Goal: Task Accomplishment & Management: Complete application form

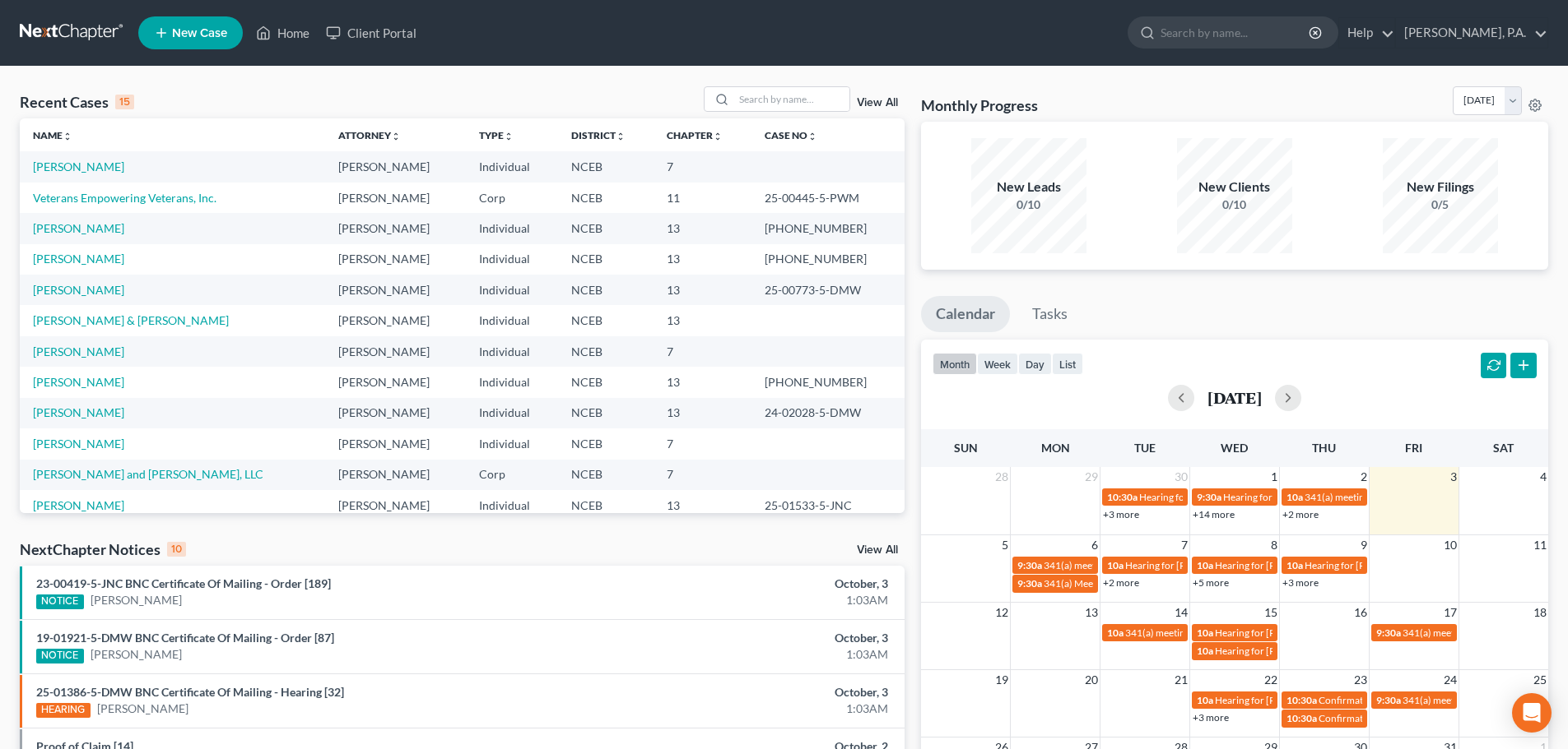
scroll to position [113, 0]
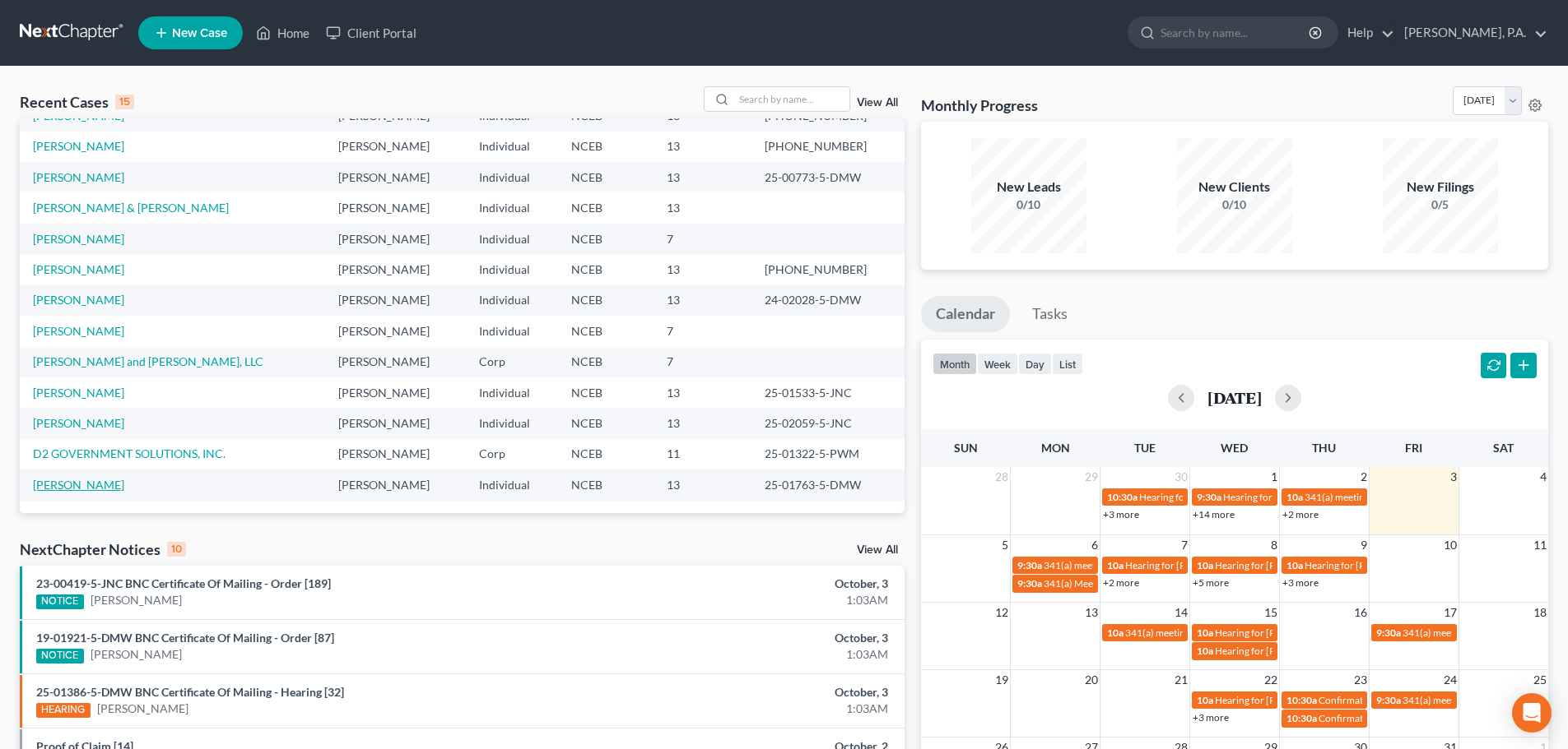
click at [87, 489] on link "[PERSON_NAME]" at bounding box center [78, 485] width 92 height 14
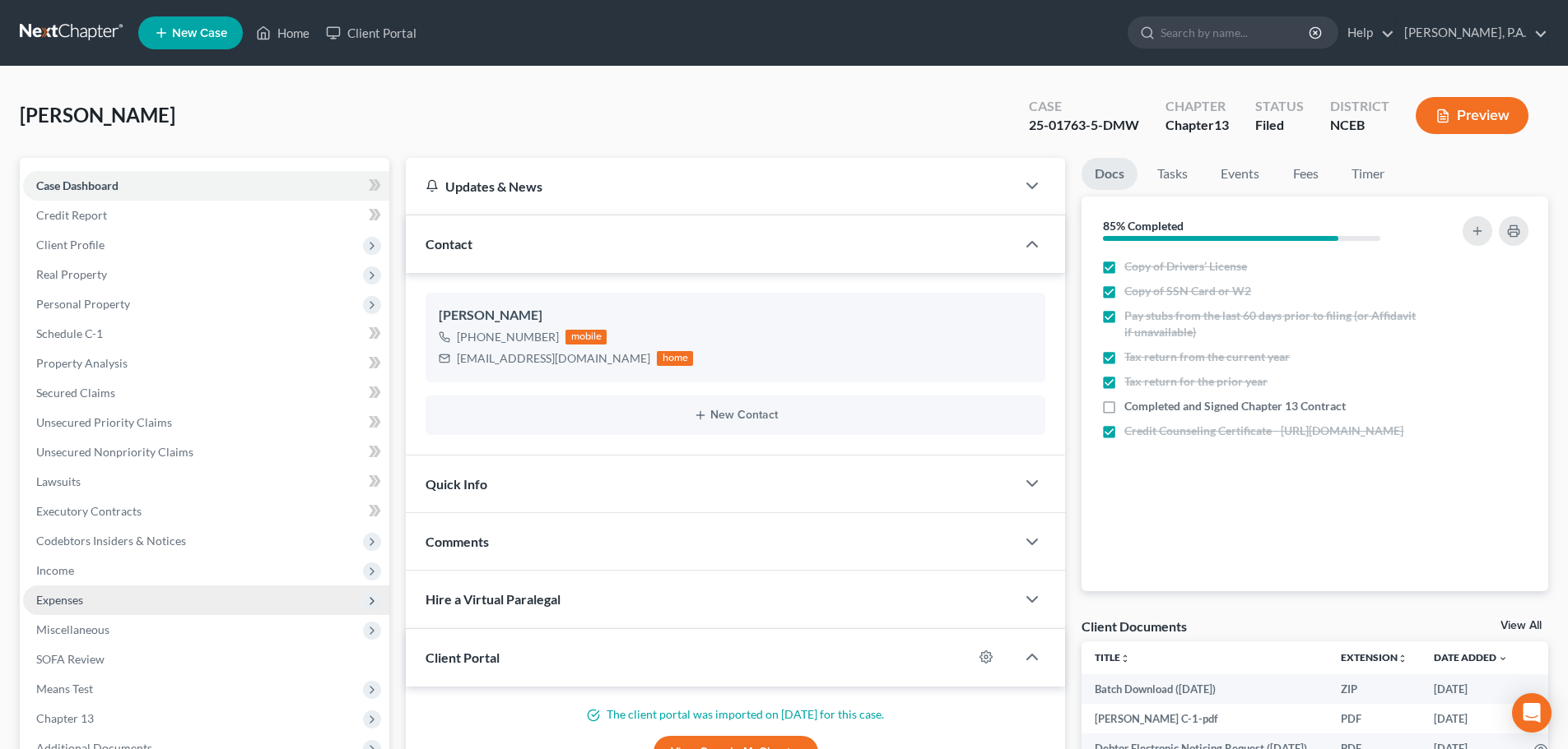
click at [195, 598] on span "Expenses" at bounding box center [206, 601] width 366 height 30
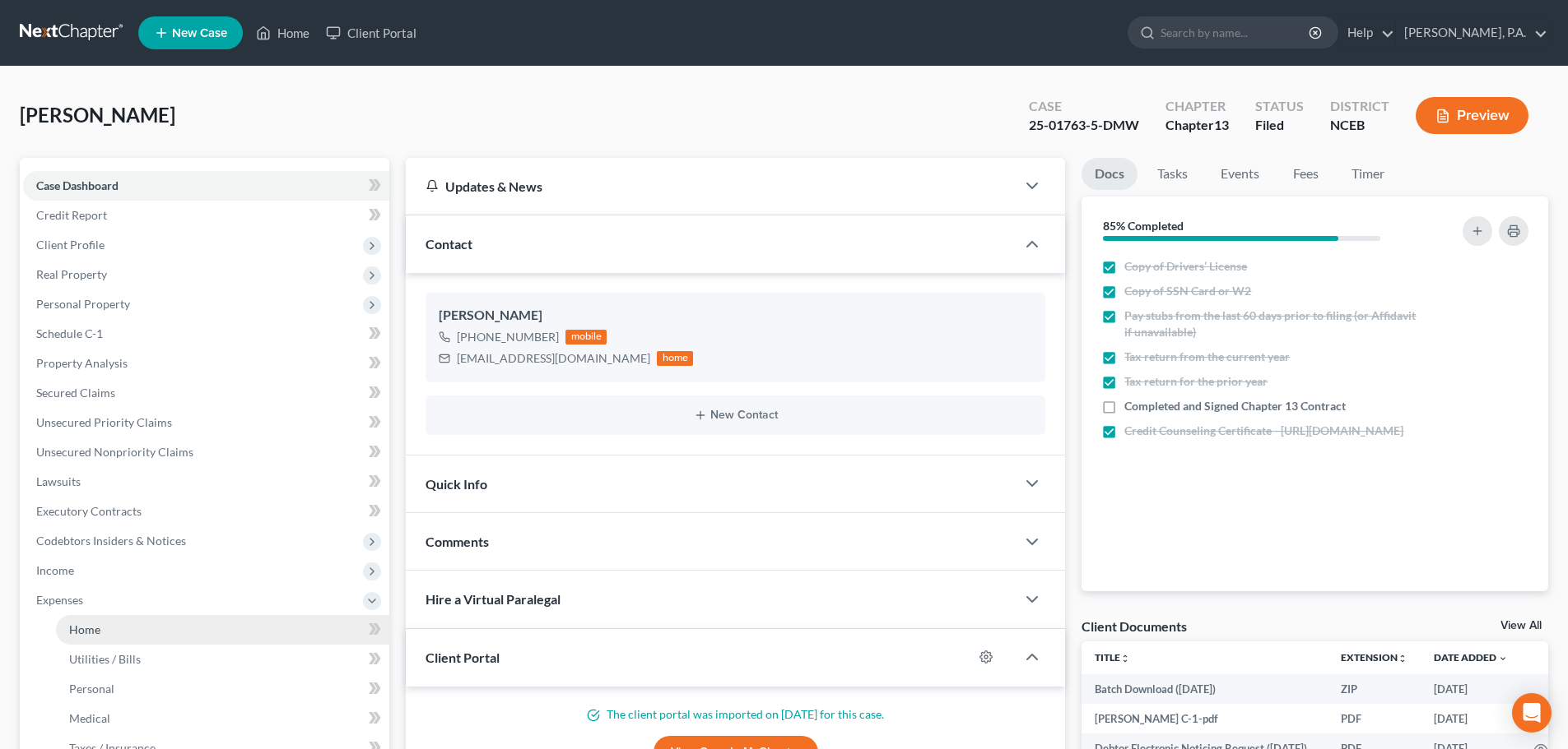
scroll to position [391, 0]
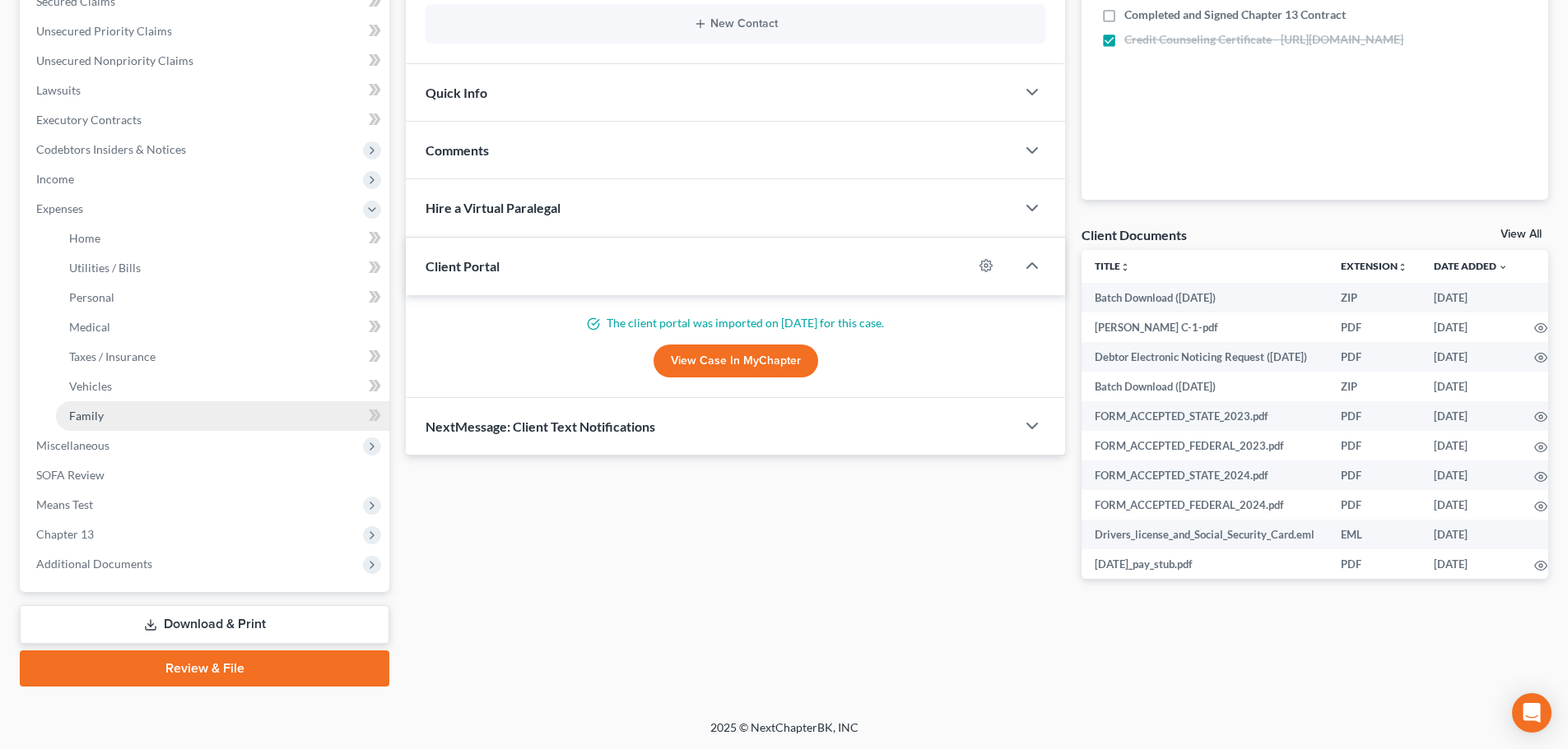
click at [196, 416] on link "Family" at bounding box center [223, 416] width 333 height 30
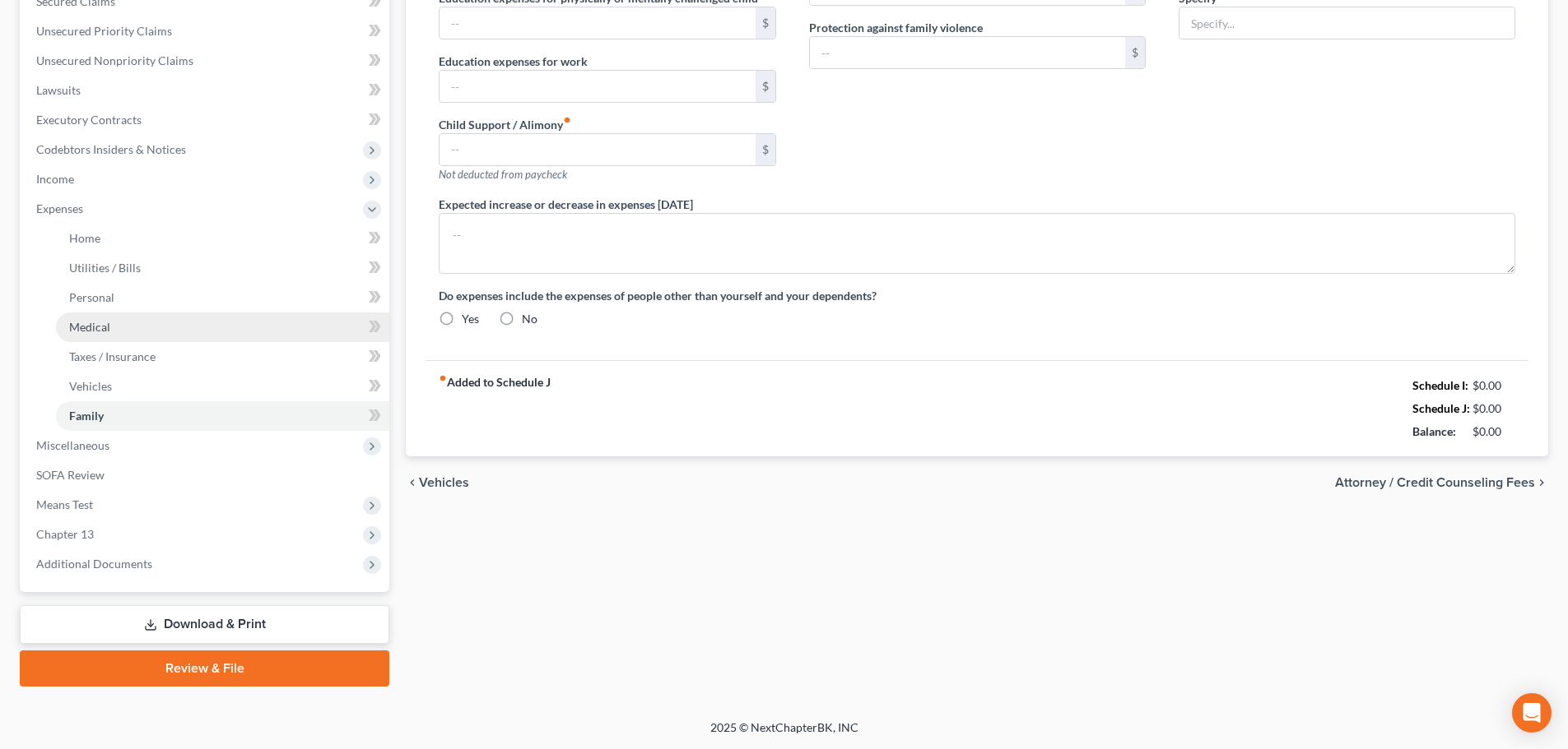
scroll to position [147, 0]
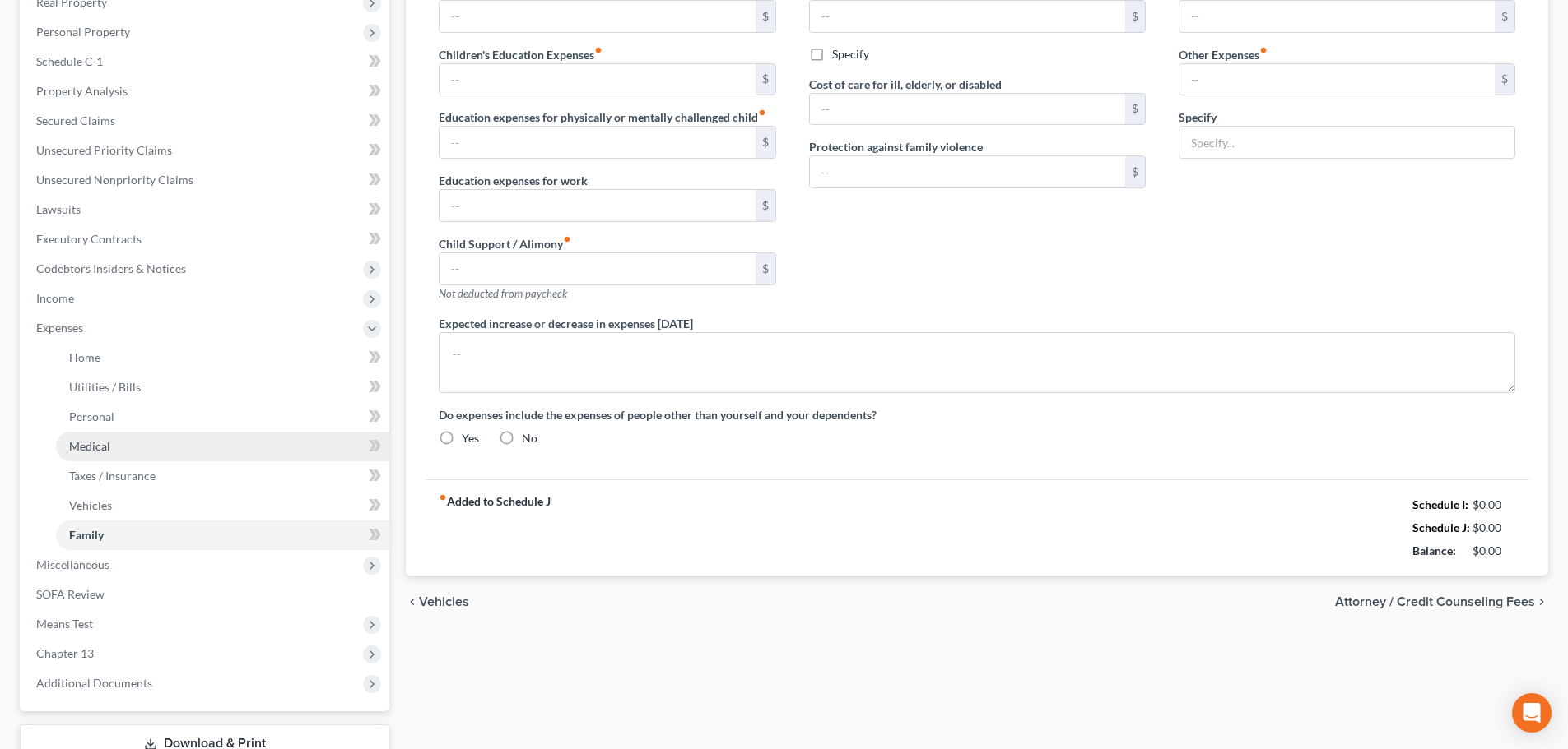
type input "675.00"
type input "0.00"
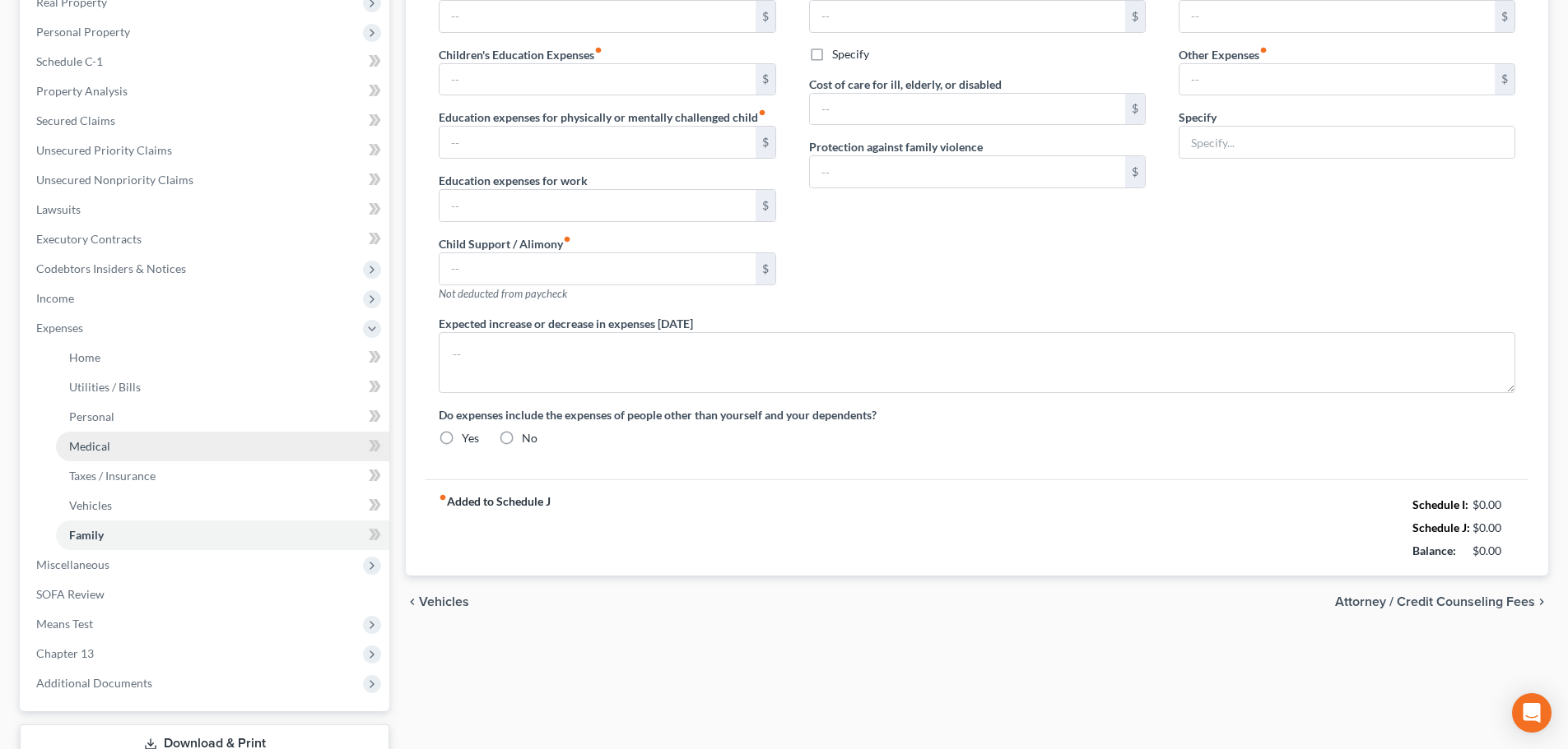
type input "0.00"
type input "496.00"
type input "37.16"
type input "800.00"
type input "0.00"
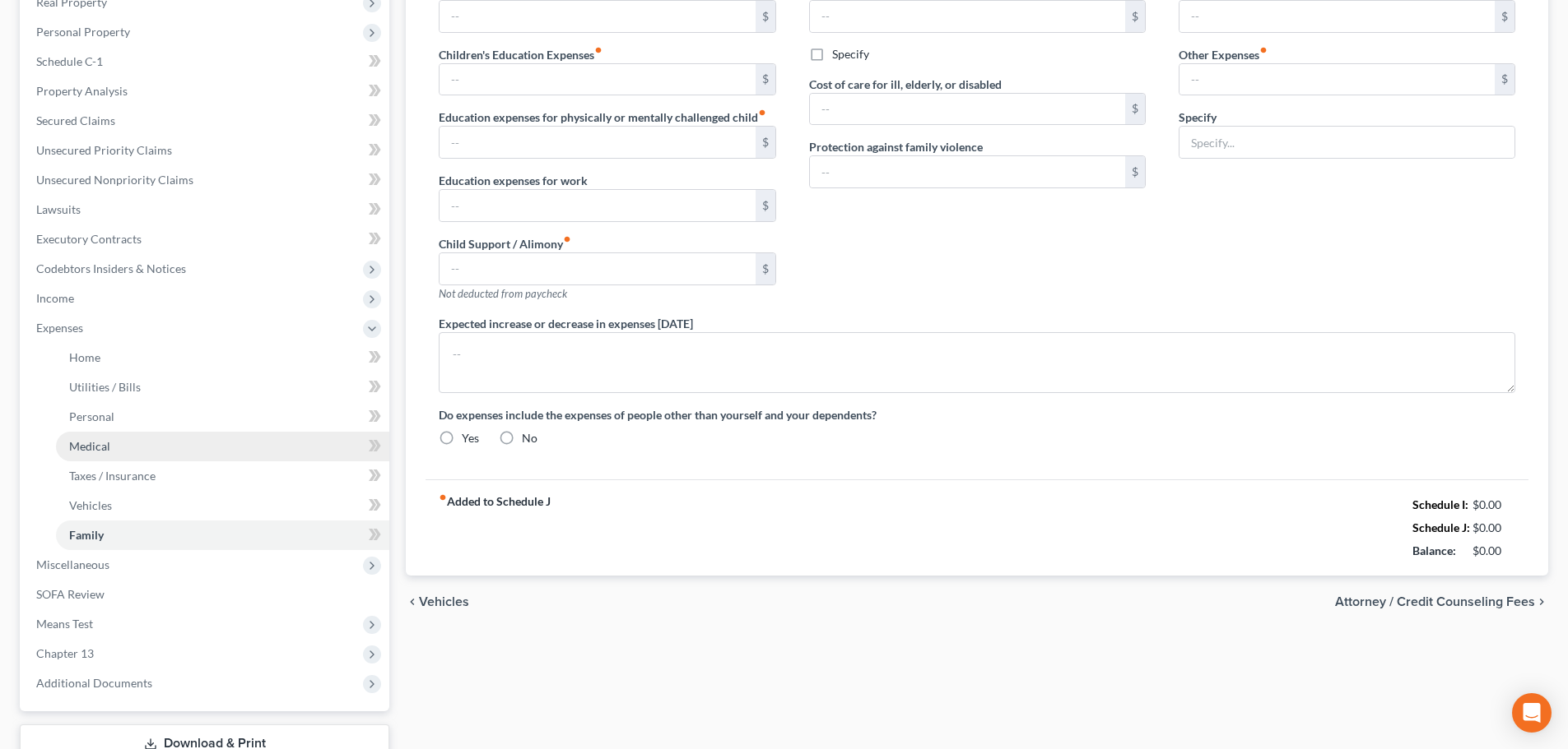
type input "ADT"
radio input "true"
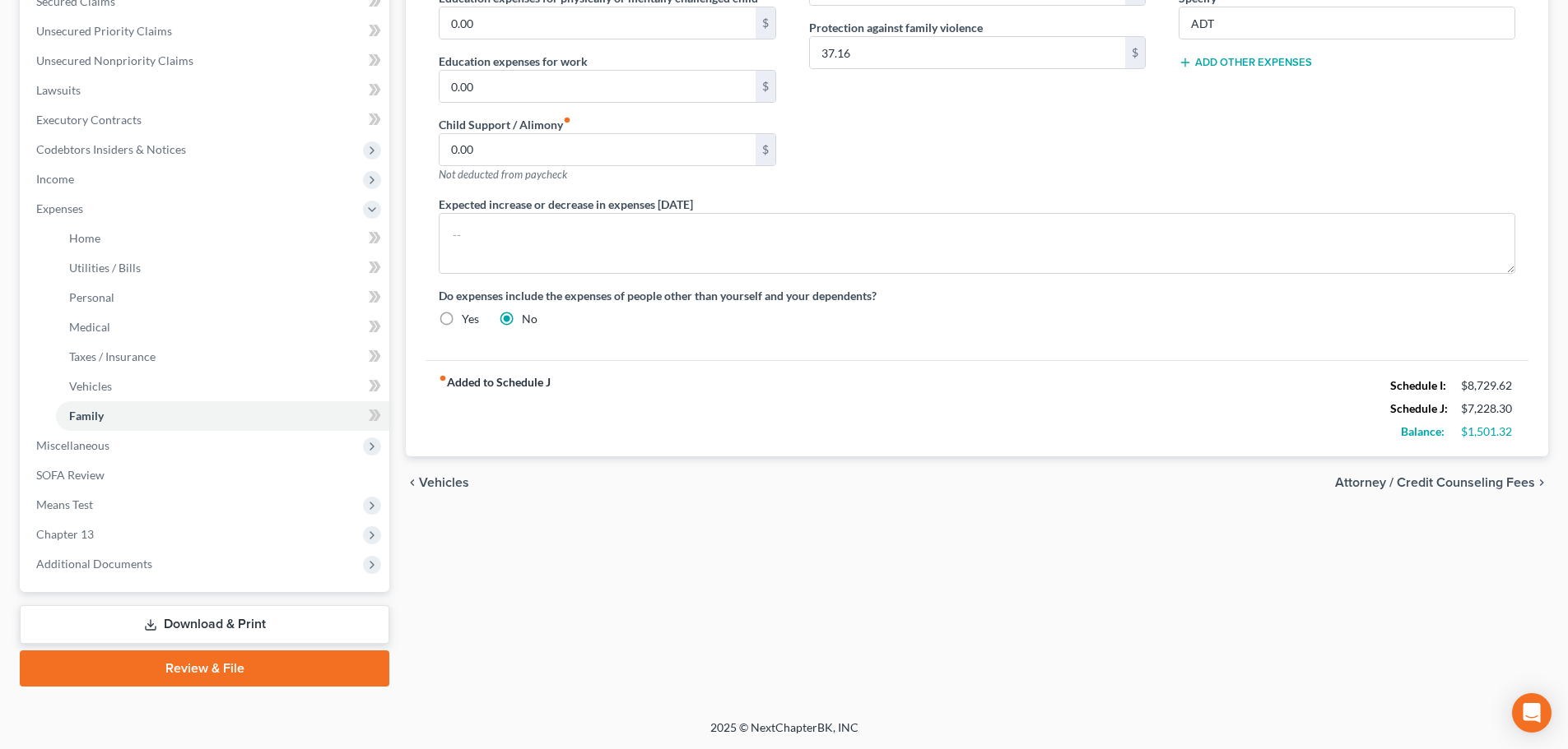
scroll to position [0, 0]
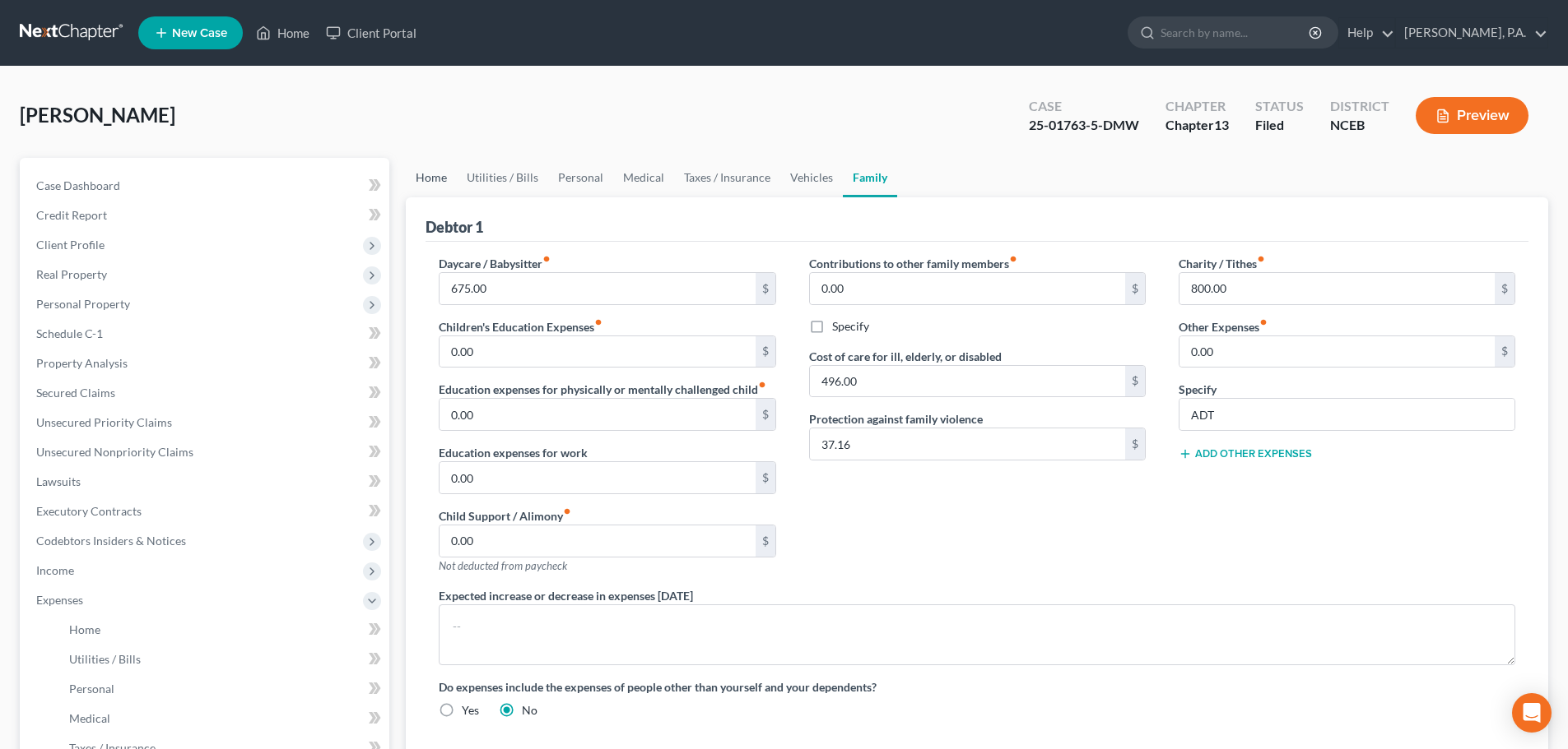
click at [445, 177] on link "Home" at bounding box center [431, 178] width 51 height 40
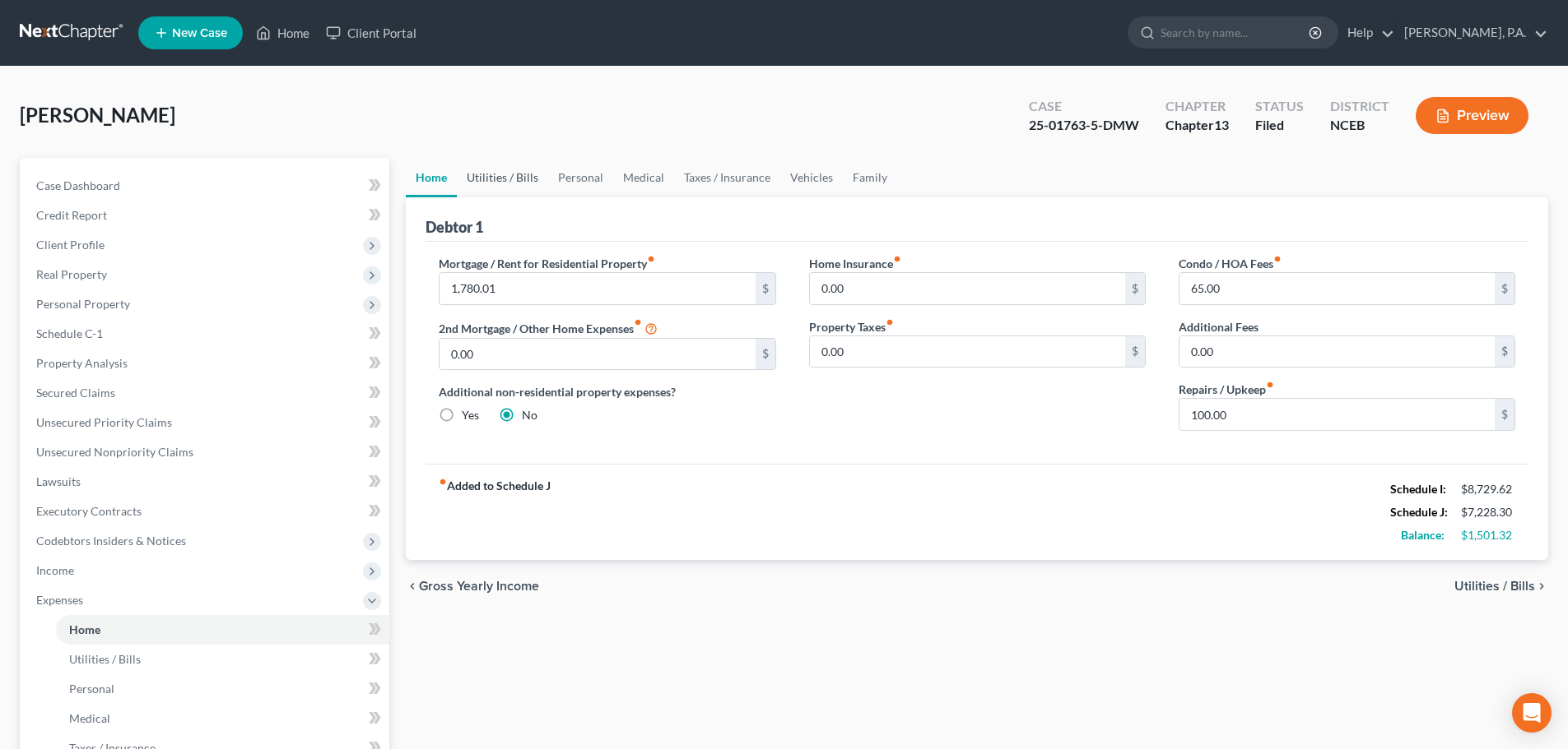
click at [522, 185] on link "Utilities / Bills" at bounding box center [502, 178] width 92 height 40
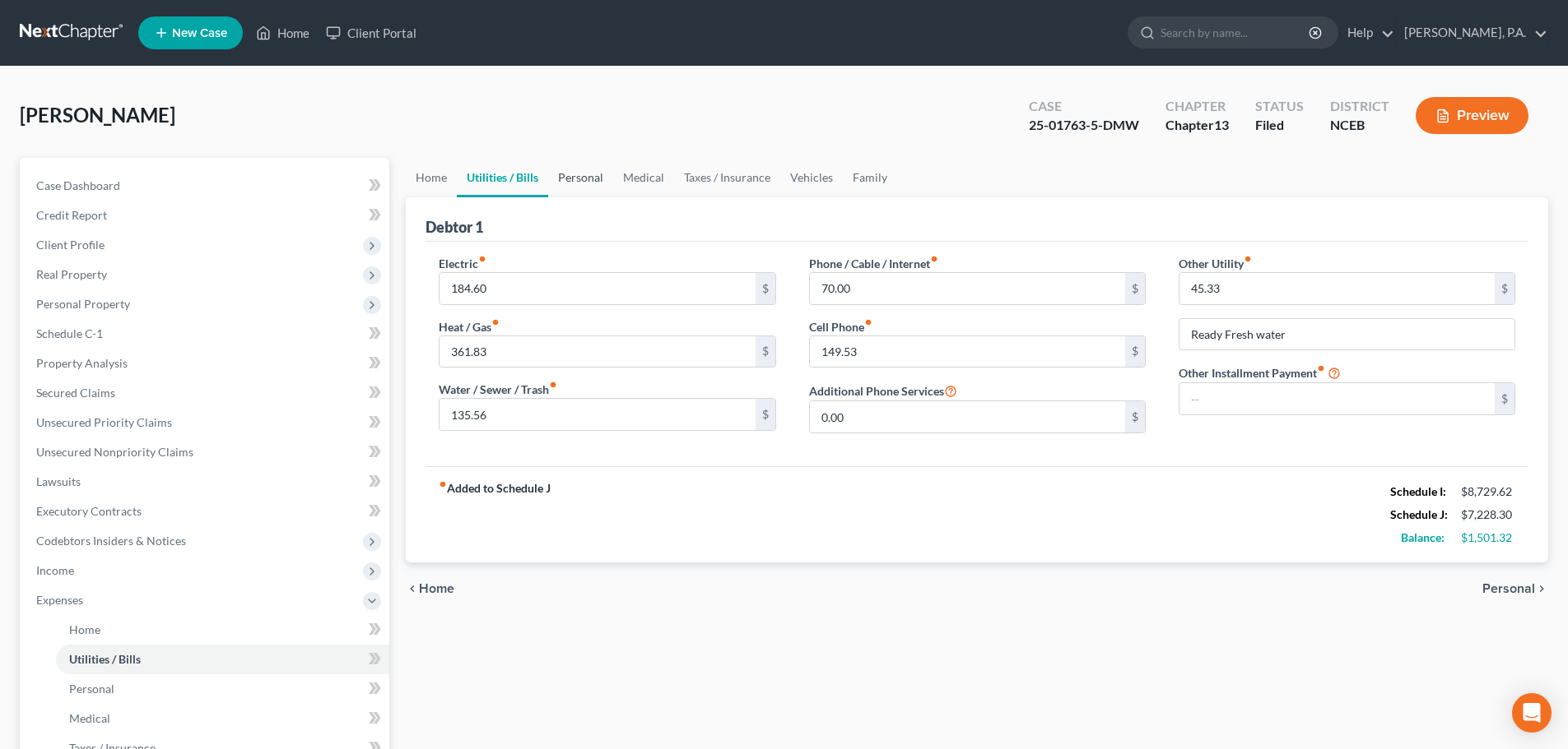
click at [598, 185] on link "Personal" at bounding box center [580, 178] width 65 height 40
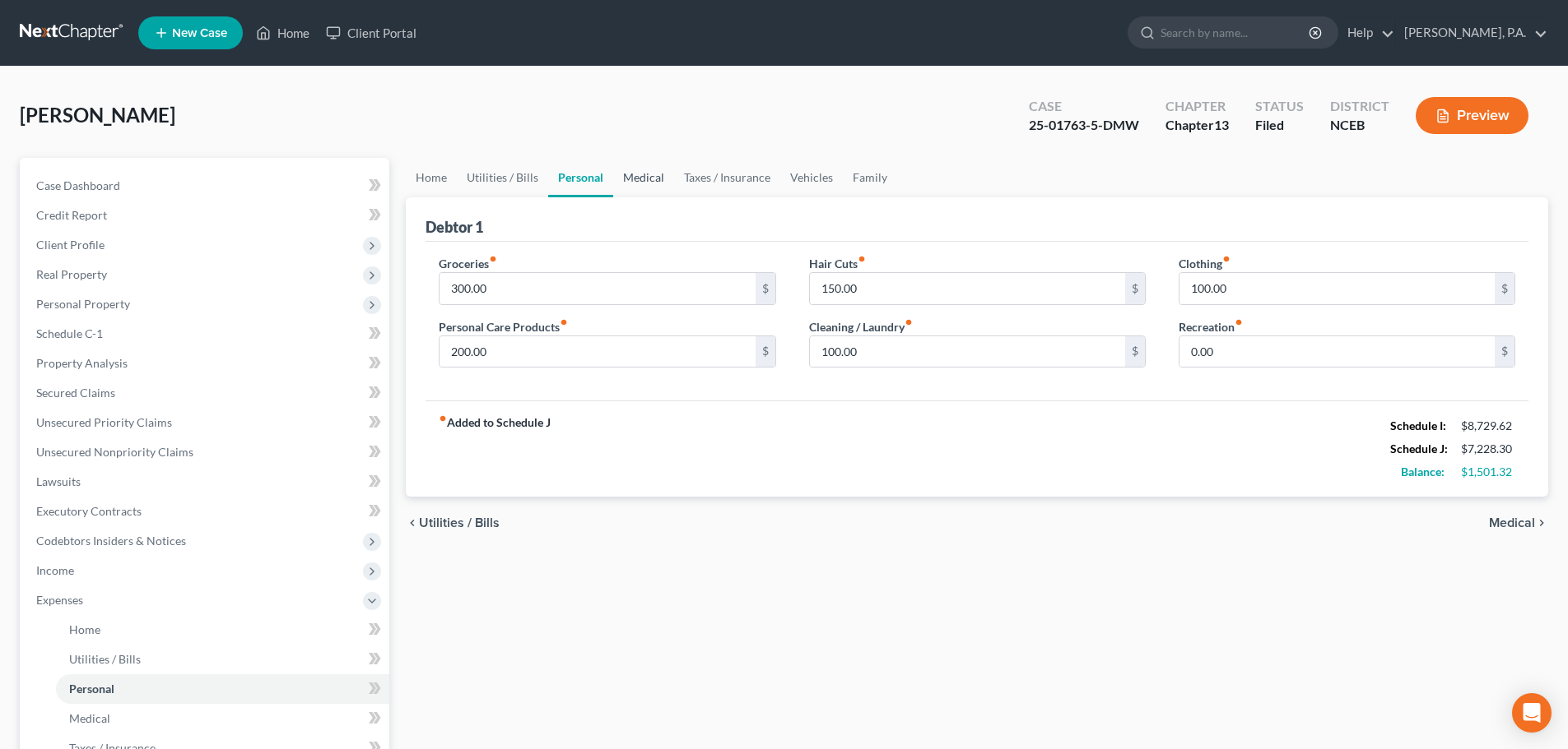
click at [655, 179] on link "Medical" at bounding box center [644, 178] width 61 height 40
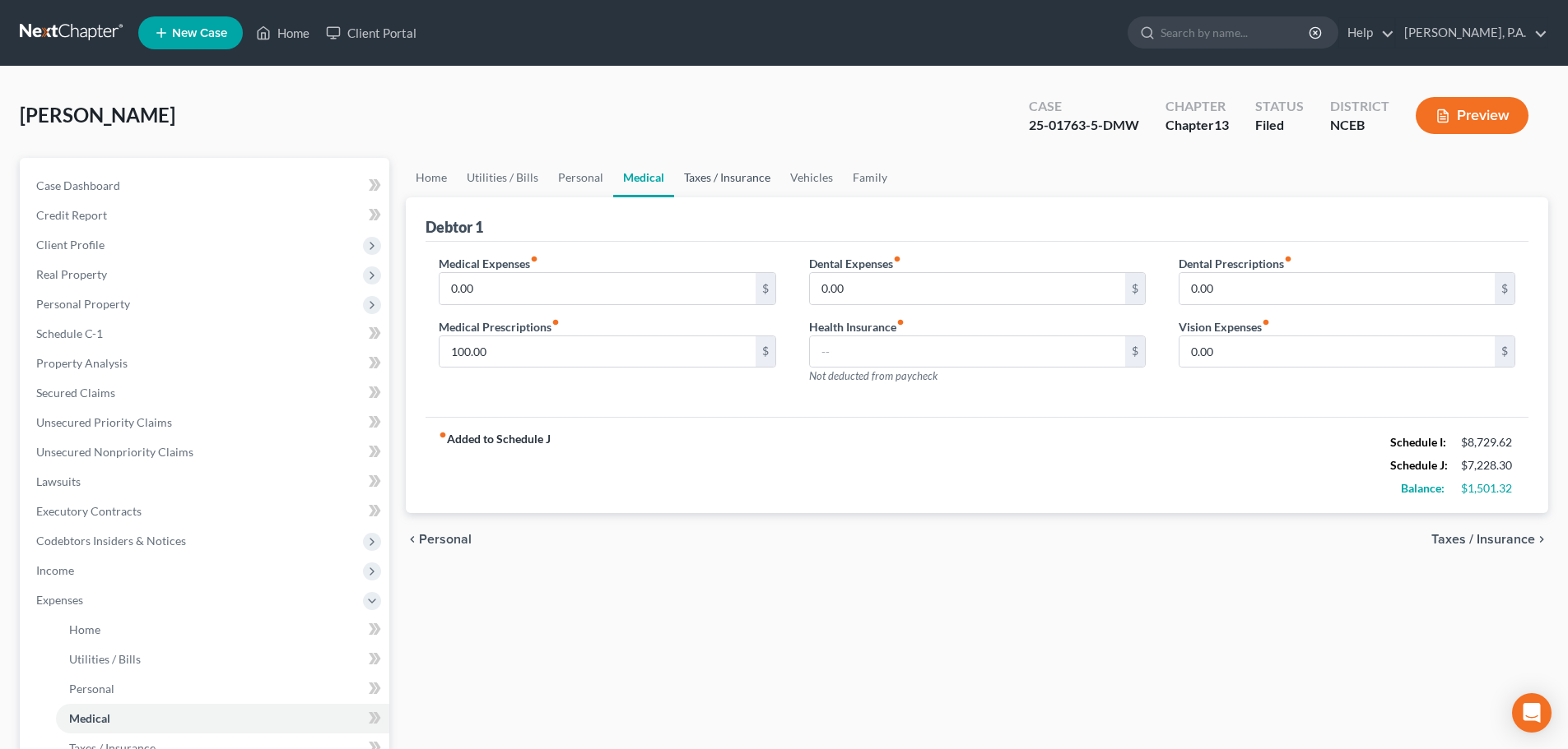
click at [706, 183] on link "Taxes / Insurance" at bounding box center [727, 178] width 106 height 40
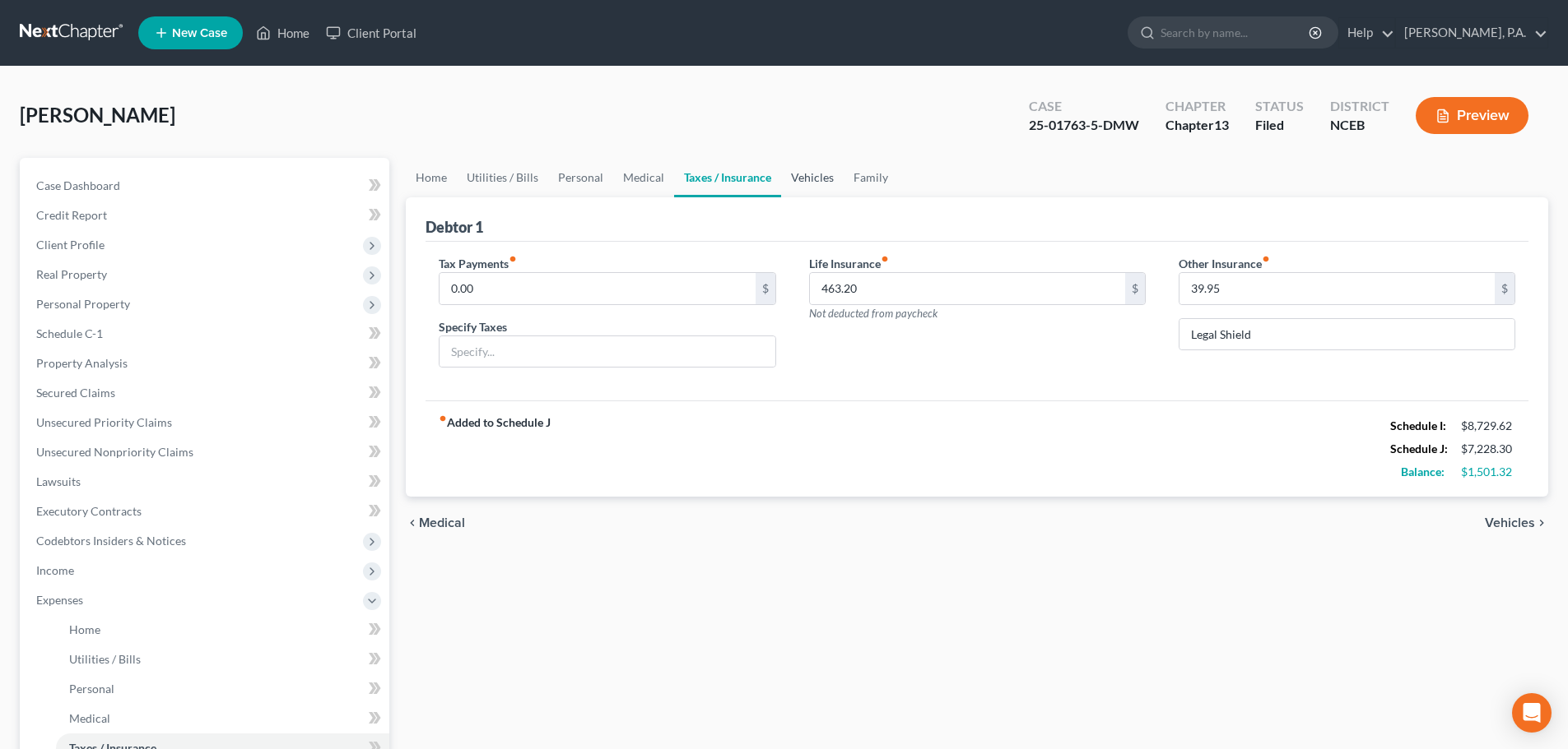
click at [810, 184] on link "Vehicles" at bounding box center [812, 178] width 63 height 40
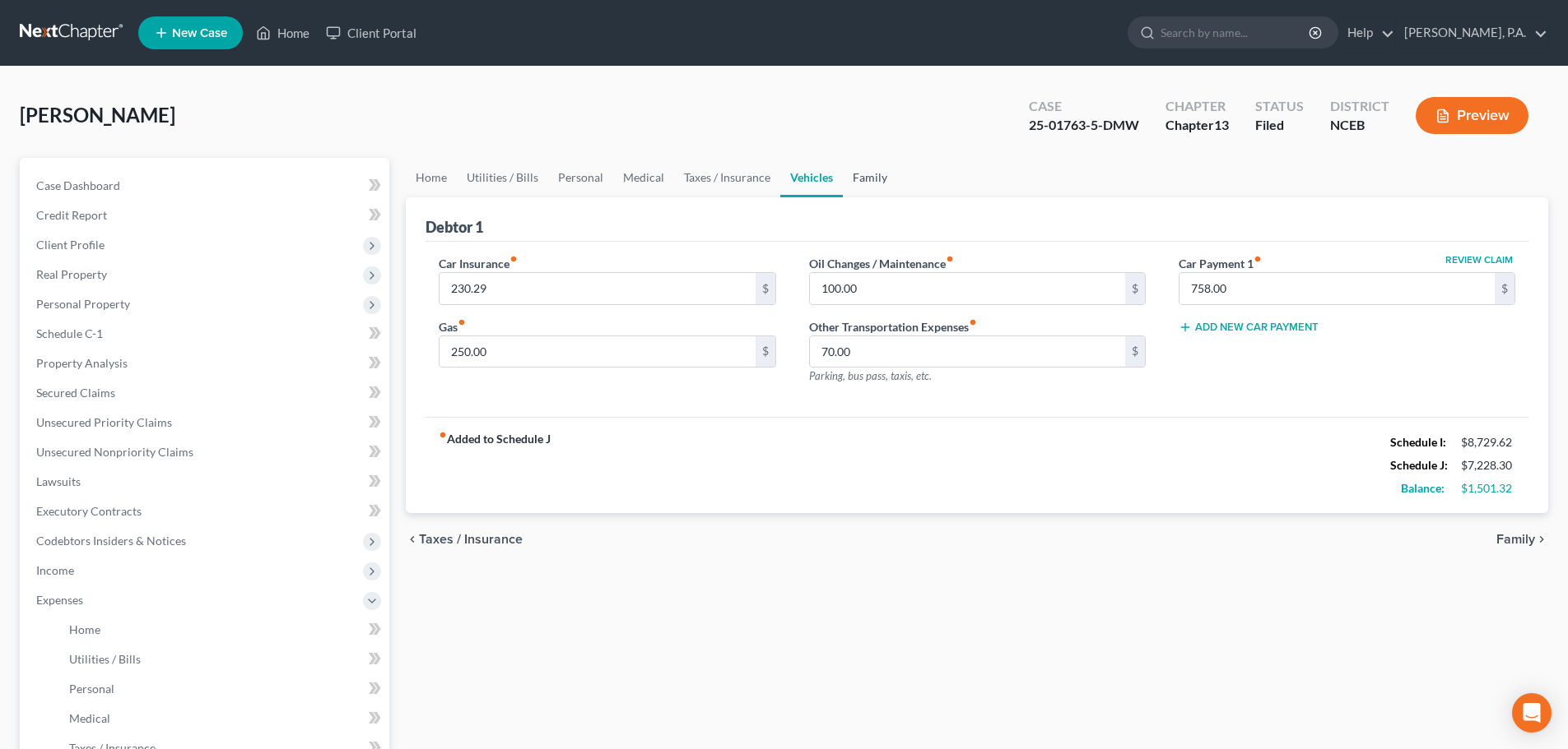
click at [864, 180] on link "Family" at bounding box center [870, 178] width 54 height 40
